Goal: Information Seeking & Learning: Learn about a topic

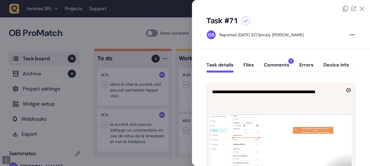
click at [275, 64] on button "Comments 1" at bounding box center [277, 67] width 26 height 10
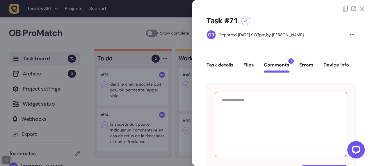
click at [229, 70] on button "Task details" at bounding box center [219, 67] width 27 height 10
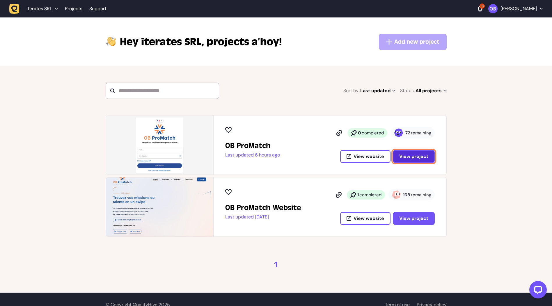
click at [417, 160] on button "View project" at bounding box center [414, 156] width 42 height 13
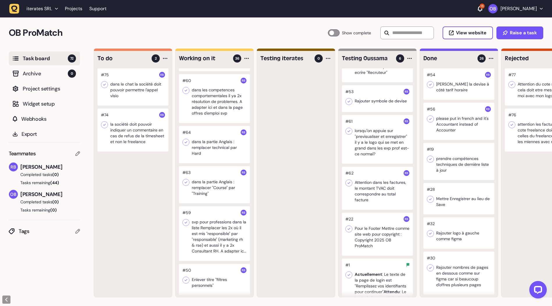
scroll to position [407, 0]
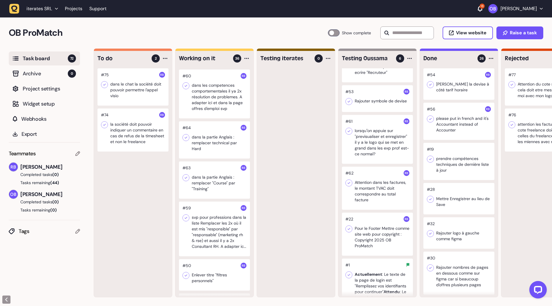
click at [225, 207] on div at bounding box center [214, 229] width 71 height 55
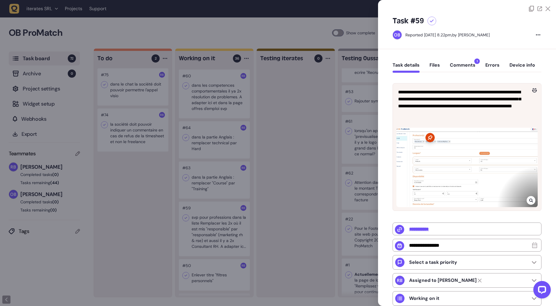
click at [464, 63] on button "Comments 1" at bounding box center [463, 67] width 26 height 10
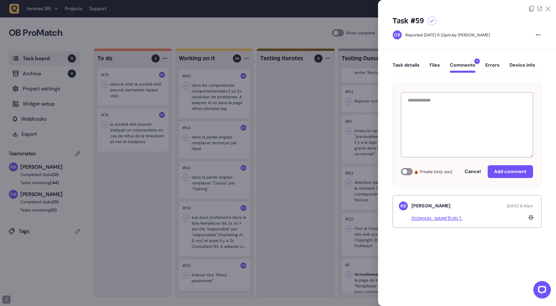
click at [149, 218] on div at bounding box center [278, 153] width 556 height 306
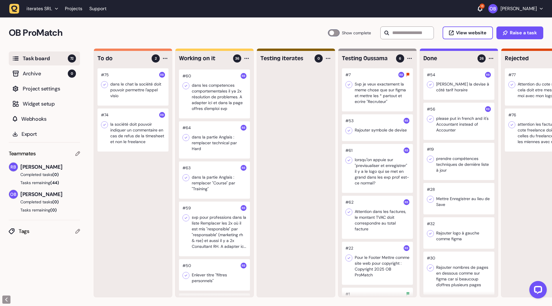
click at [381, 99] on div at bounding box center [377, 89] width 71 height 43
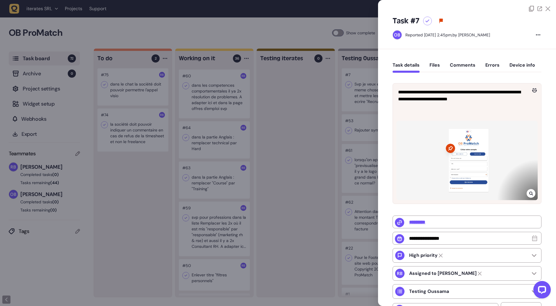
click at [308, 123] on div at bounding box center [278, 153] width 556 height 306
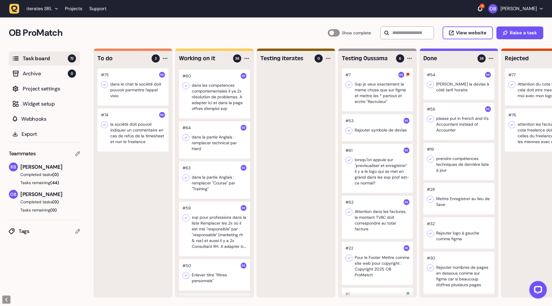
click at [363, 123] on div at bounding box center [377, 127] width 71 height 27
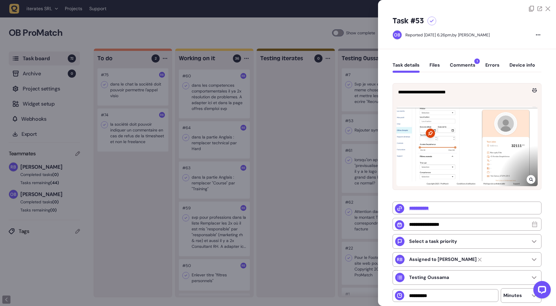
click at [332, 124] on div at bounding box center [278, 153] width 556 height 306
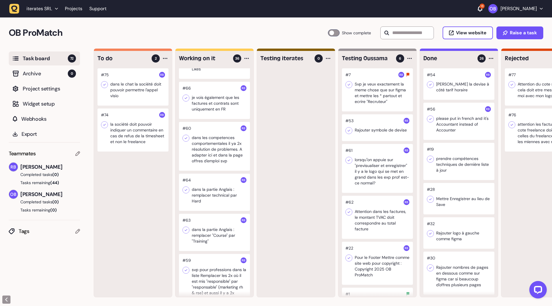
scroll to position [349, 0]
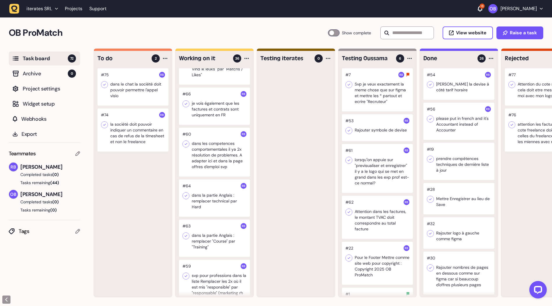
click at [221, 154] on div at bounding box center [214, 152] width 71 height 49
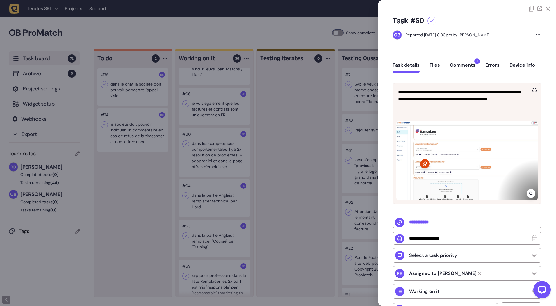
click at [279, 143] on div at bounding box center [278, 153] width 556 height 306
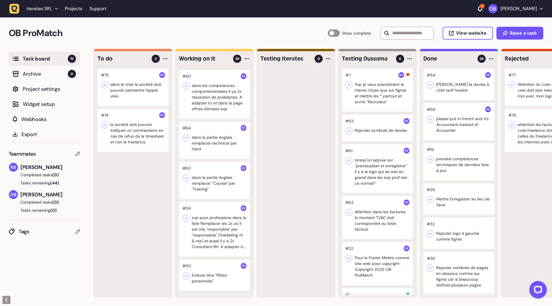
scroll to position [378, 0]
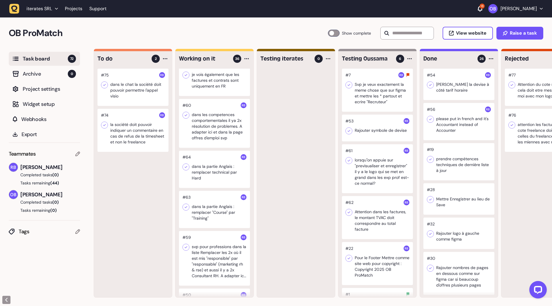
click at [218, 193] on div at bounding box center [214, 209] width 71 height 37
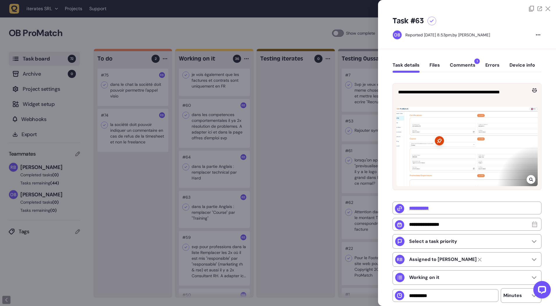
click at [464, 66] on button "Comments 1" at bounding box center [463, 67] width 26 height 10
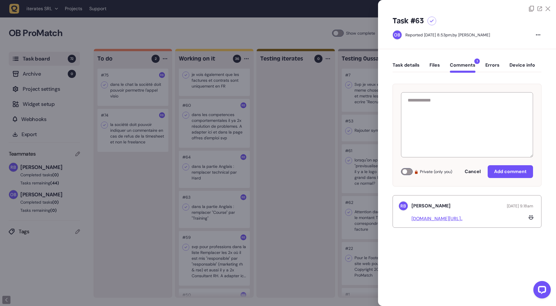
click at [283, 222] on div at bounding box center [278, 153] width 556 height 306
